Goal: Task Accomplishment & Management: Use online tool/utility

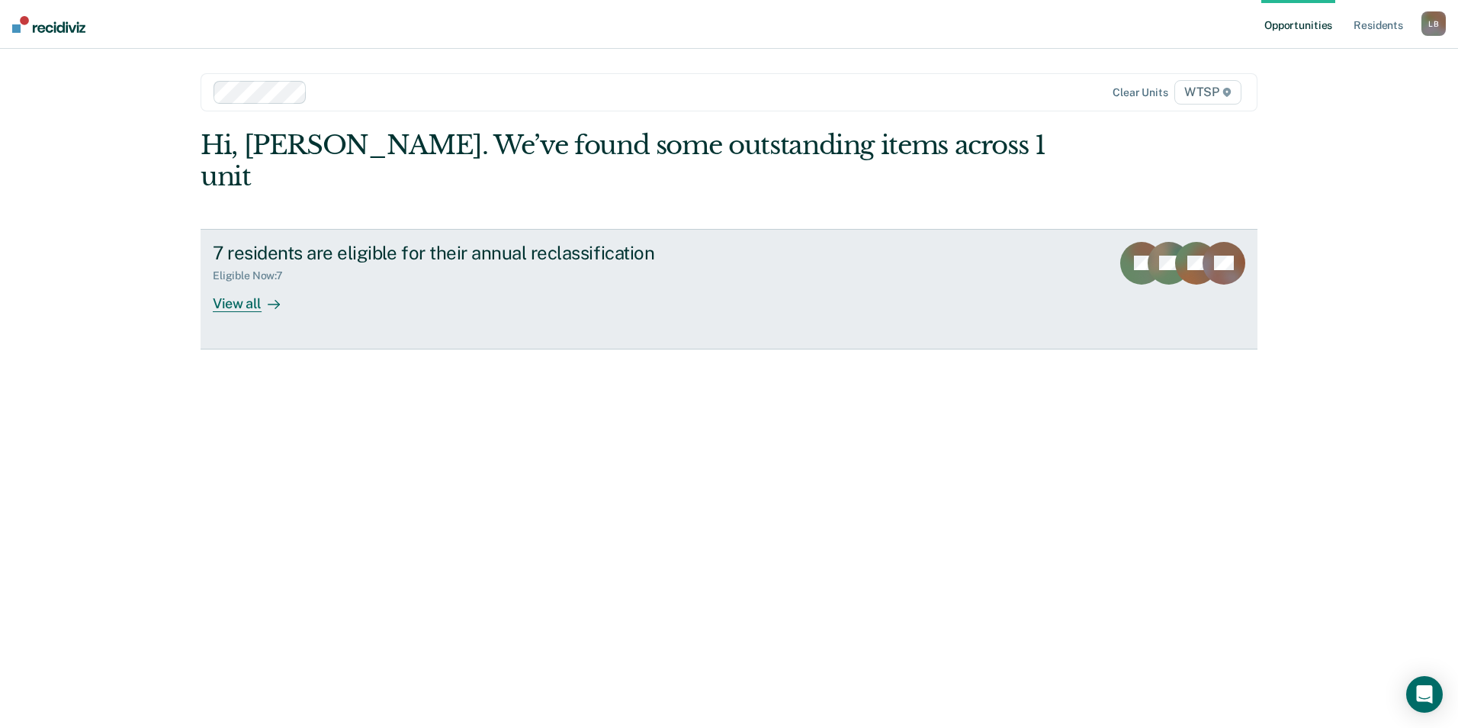
click at [242, 282] on div "View all" at bounding box center [255, 297] width 85 height 30
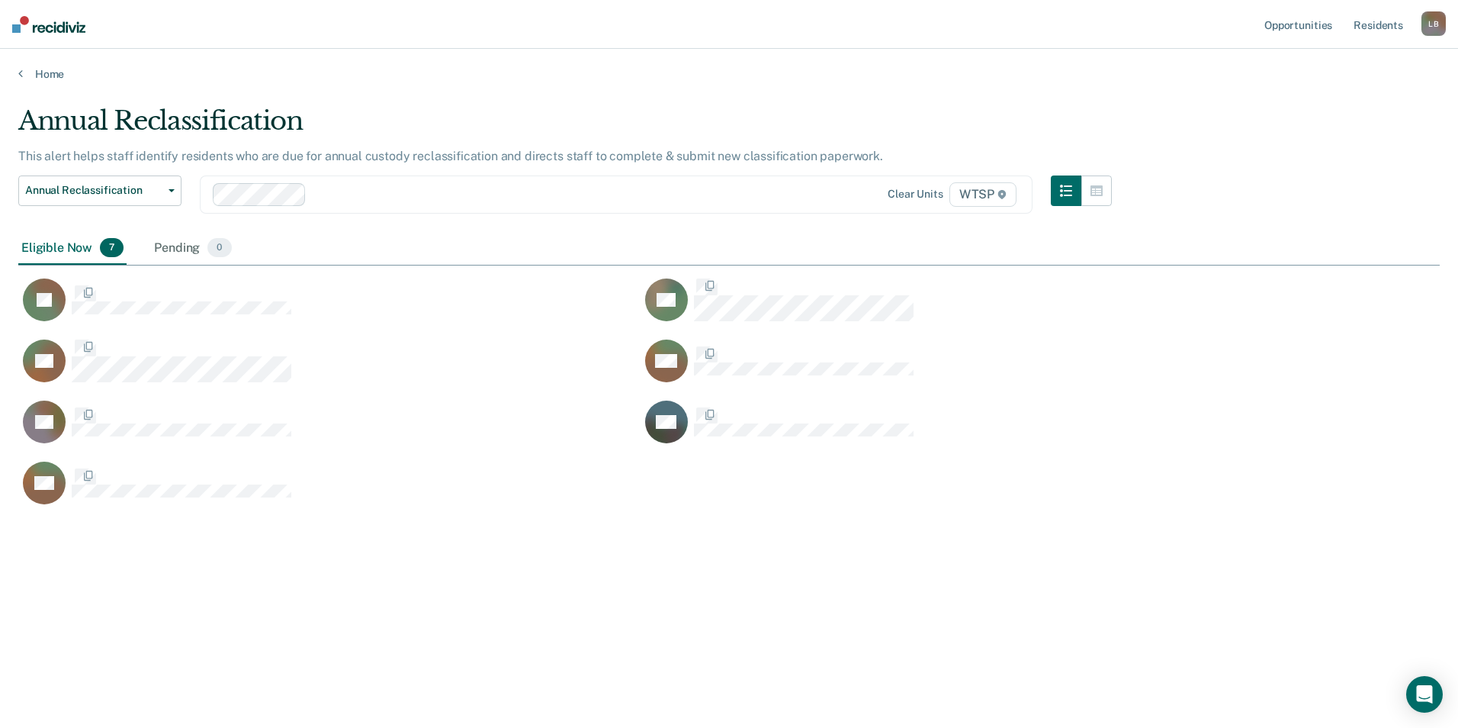
scroll to position [497, 1410]
click at [118, 190] on span "Annual Reclassification" at bounding box center [93, 190] width 137 height 13
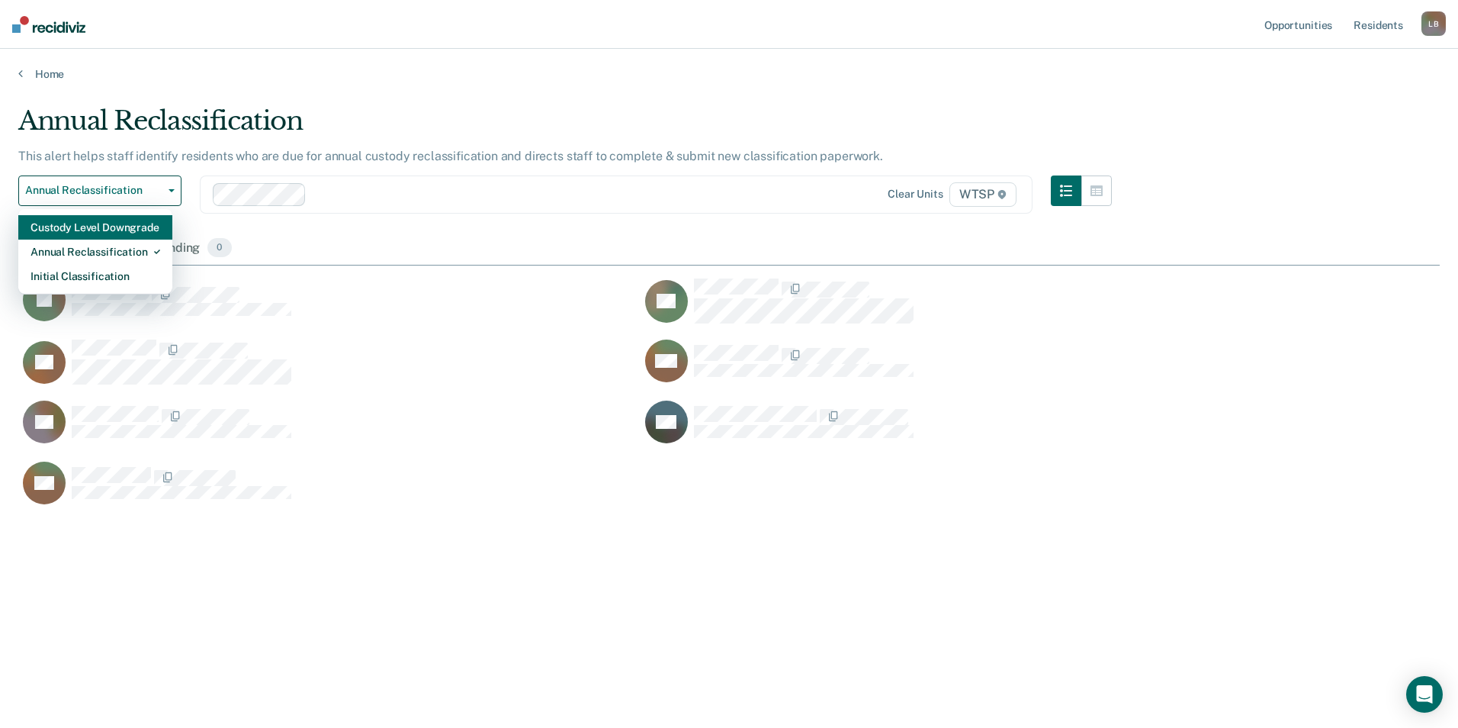
click at [117, 231] on div "Custody Level Downgrade" at bounding box center [96, 227] width 130 height 24
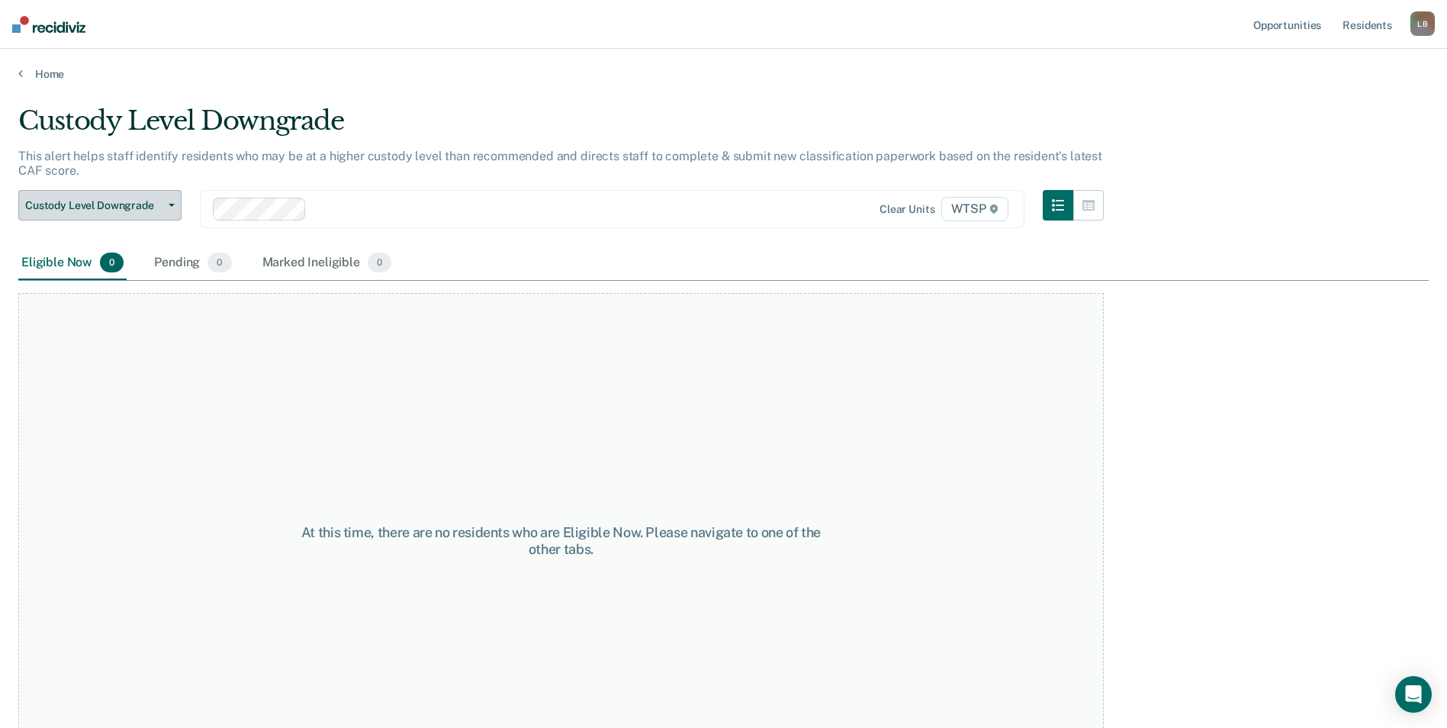
click at [83, 199] on span "Custody Level Downgrade" at bounding box center [93, 205] width 137 height 13
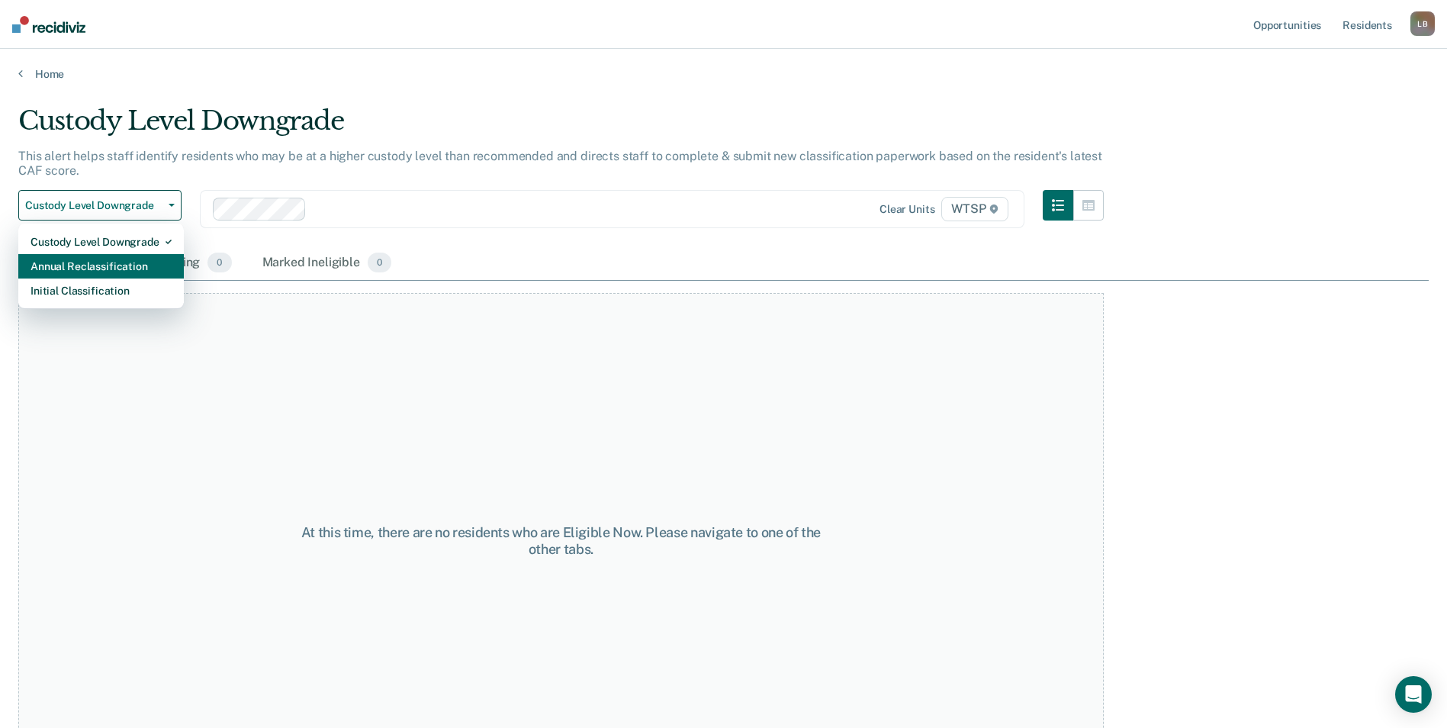
click at [78, 272] on div "Annual Reclassification" at bounding box center [101, 266] width 141 height 24
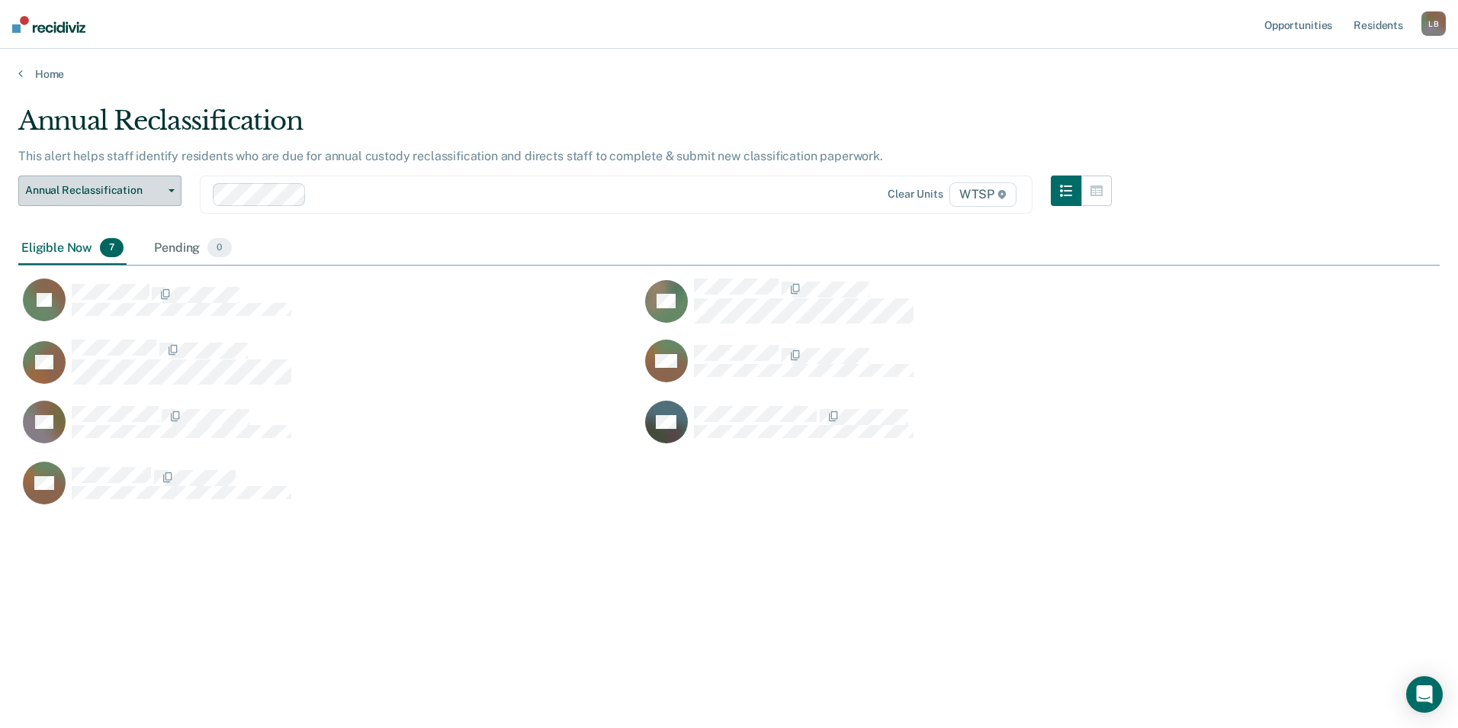
scroll to position [497, 1410]
click at [19, 67] on icon at bounding box center [20, 73] width 5 height 12
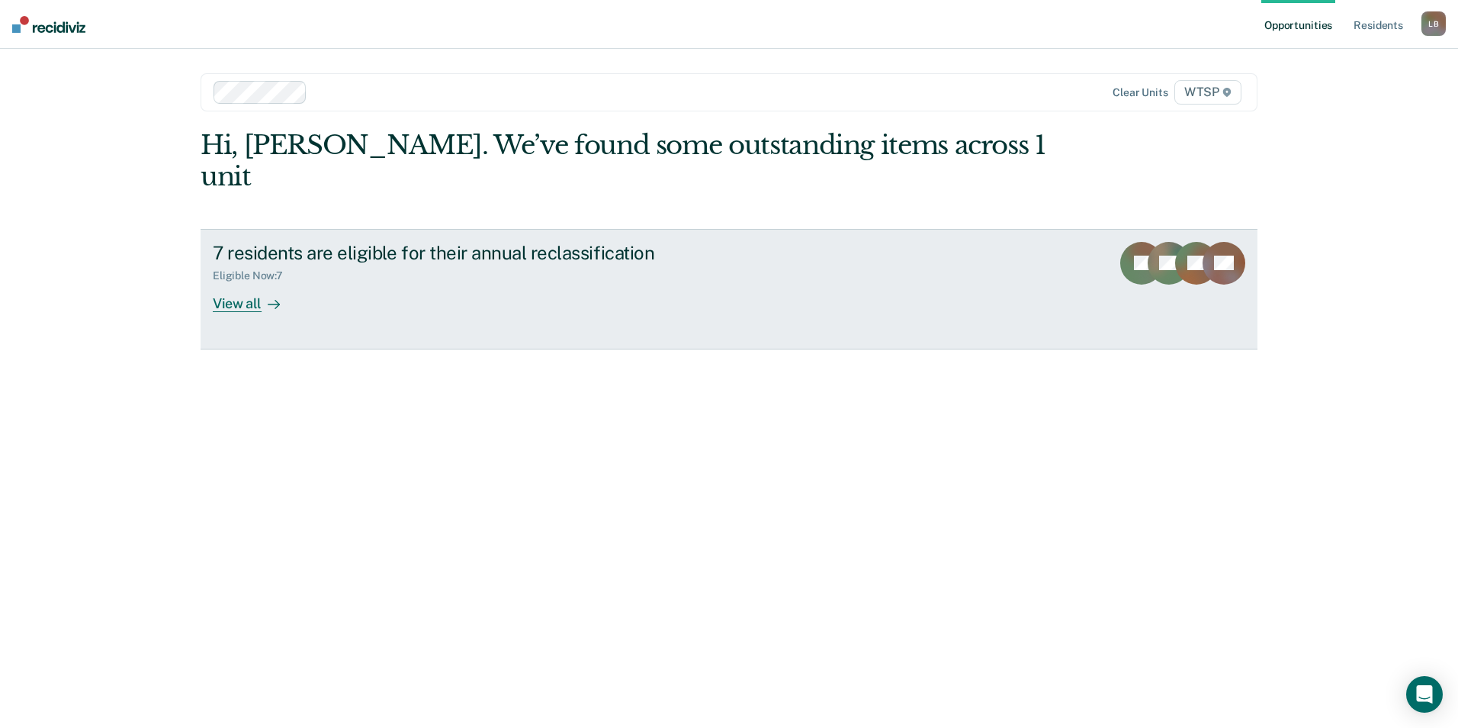
click at [239, 282] on div "View all" at bounding box center [255, 297] width 85 height 30
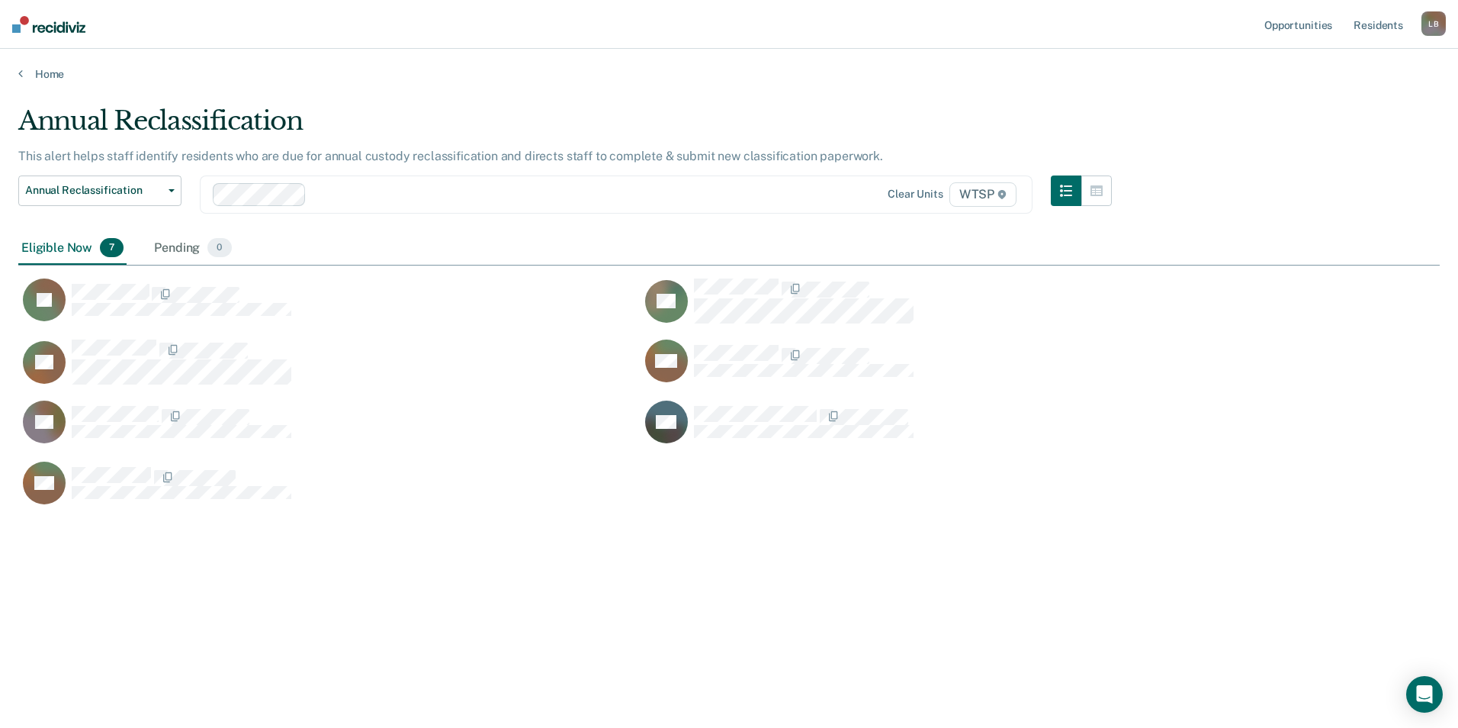
scroll to position [497, 1410]
